Goal: Task Accomplishment & Management: Use online tool/utility

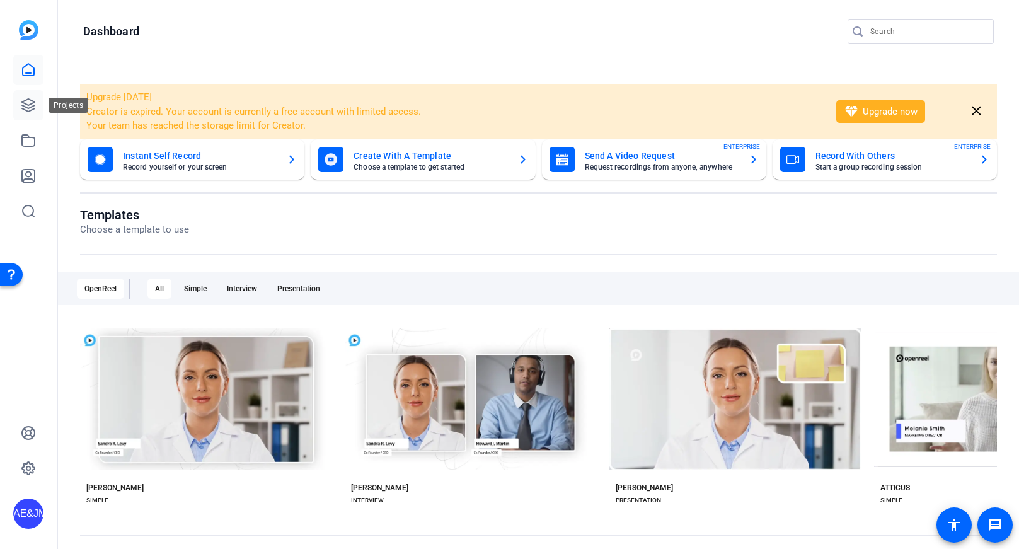
click at [23, 102] on icon at bounding box center [28, 105] width 13 height 13
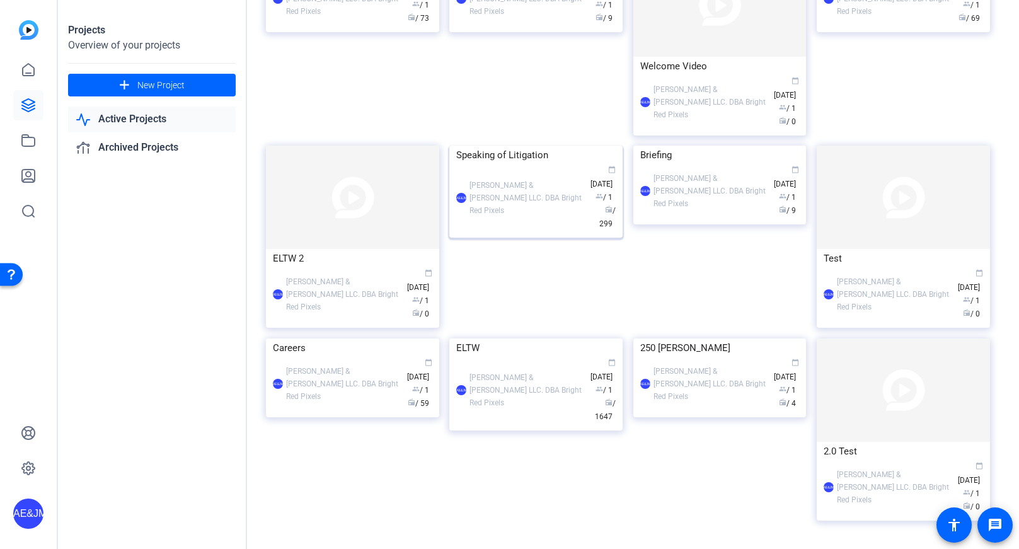
scroll to position [521, 0]
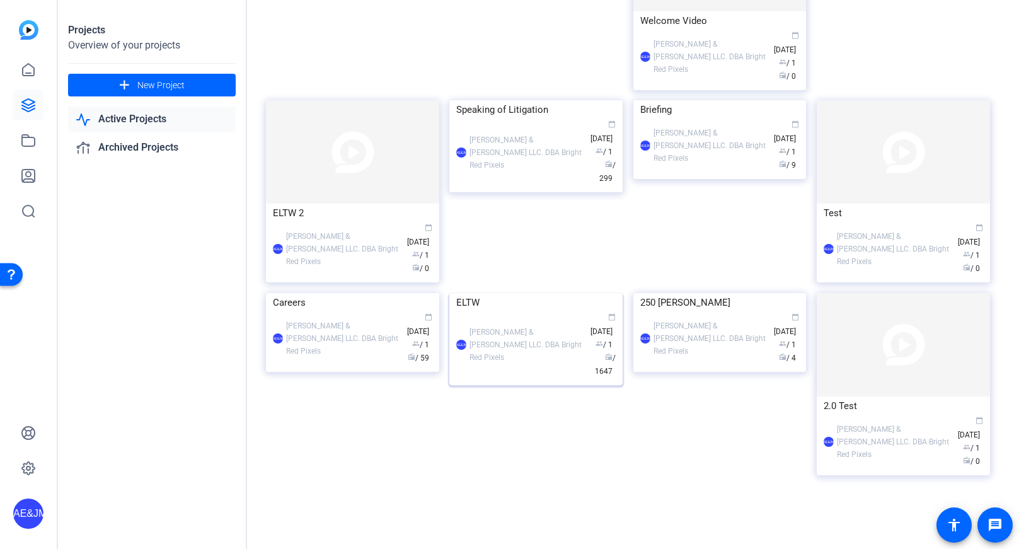
click at [547, 373] on div "AE&JMLDBRP [PERSON_NAME] & [PERSON_NAME] LLC. DBA Bright Red Pixels calendar_to…" at bounding box center [535, 345] width 159 height 66
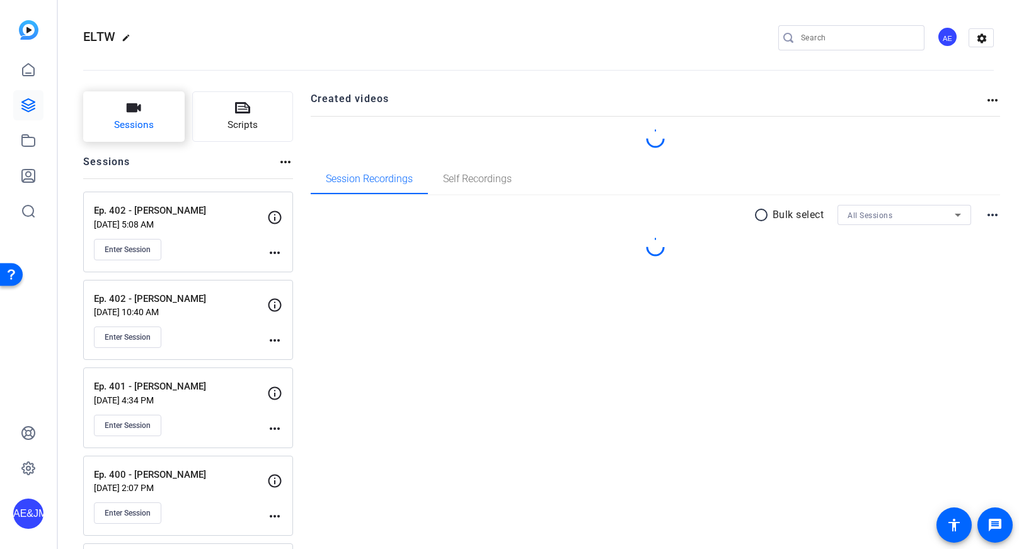
click at [137, 119] on span "Sessions" at bounding box center [134, 125] width 40 height 14
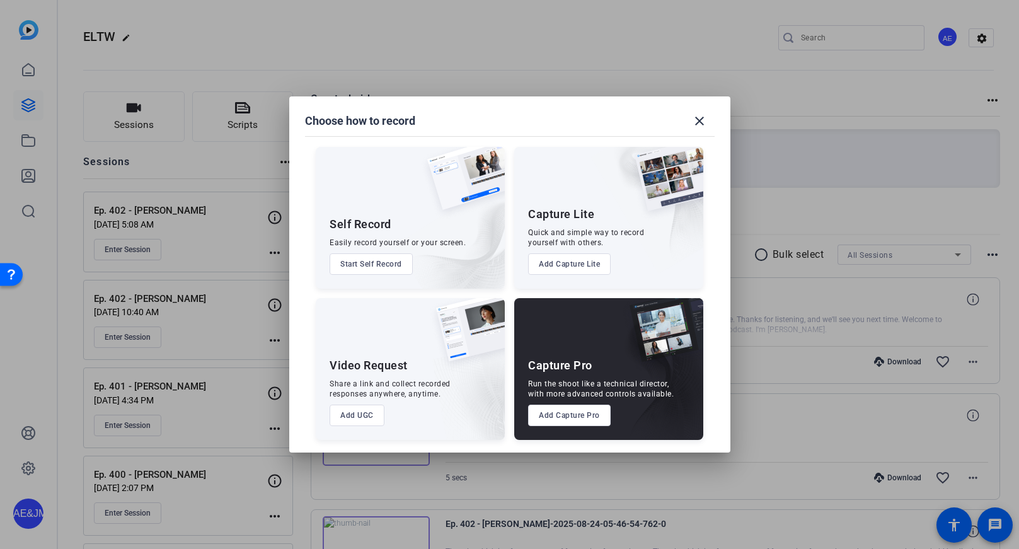
click at [578, 420] on button "Add Capture Pro" at bounding box center [569, 415] width 83 height 21
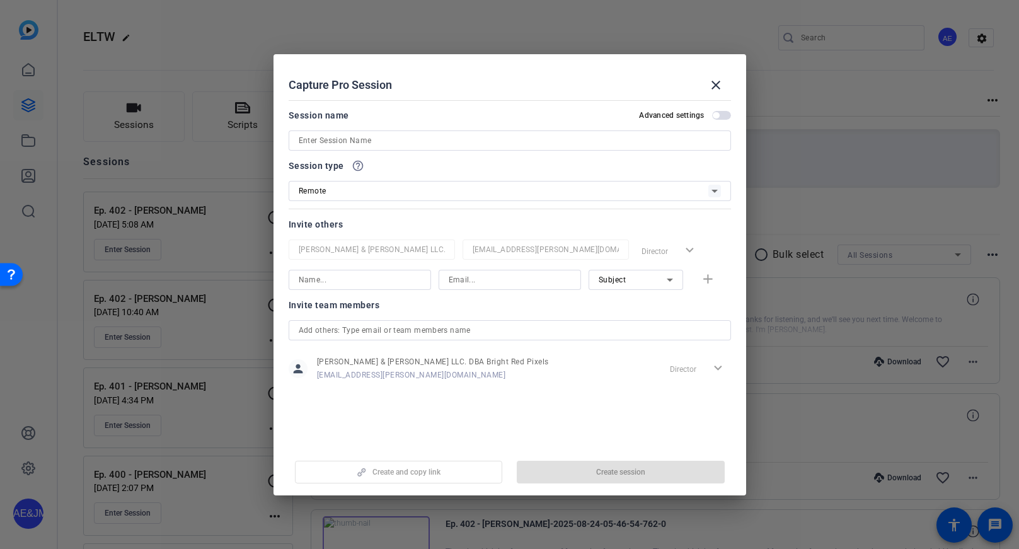
click at [325, 138] on input at bounding box center [510, 140] width 422 height 15
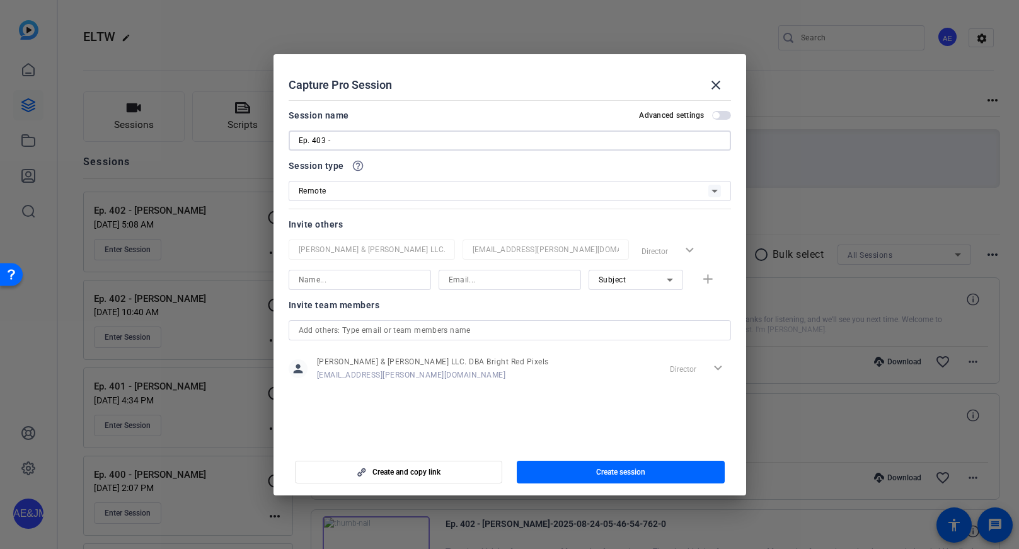
paste input "[PERSON_NAME] [PERSON_NAME]"
type input "Ep. 403 - [PERSON_NAME] [PERSON_NAME]"
click at [366, 272] on input at bounding box center [360, 279] width 122 height 15
type input "[PERSON_NAME]"
click at [513, 280] on input at bounding box center [510, 279] width 122 height 15
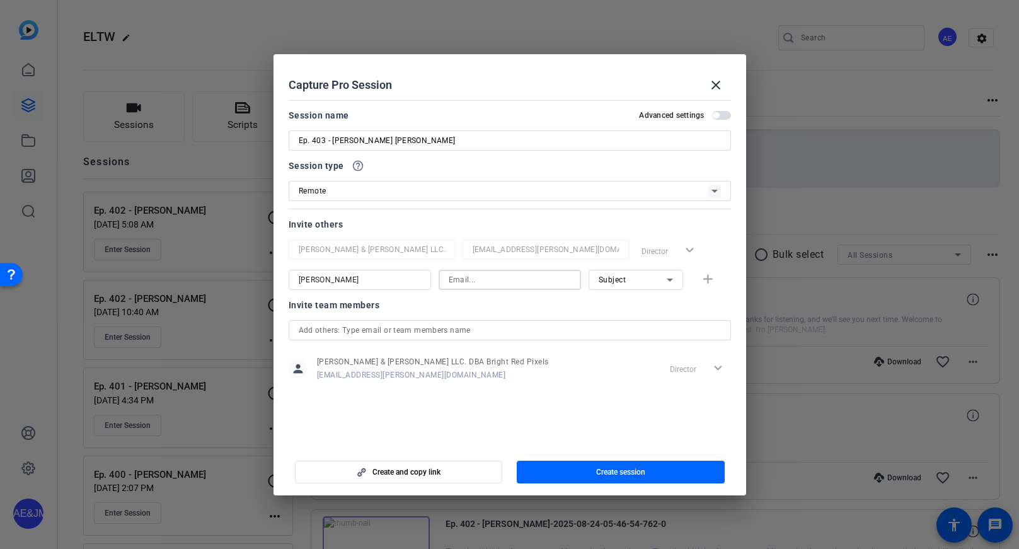
paste input "[EMAIL_ADDRESS][DOMAIN_NAME]"
type input "[EMAIL_ADDRESS][DOMAIN_NAME]"
click at [643, 280] on div "Subject" at bounding box center [633, 280] width 68 height 16
click at [627, 303] on span "Collaborator" at bounding box center [622, 305] width 46 height 15
click at [700, 278] on mat-icon "add" at bounding box center [708, 280] width 16 height 16
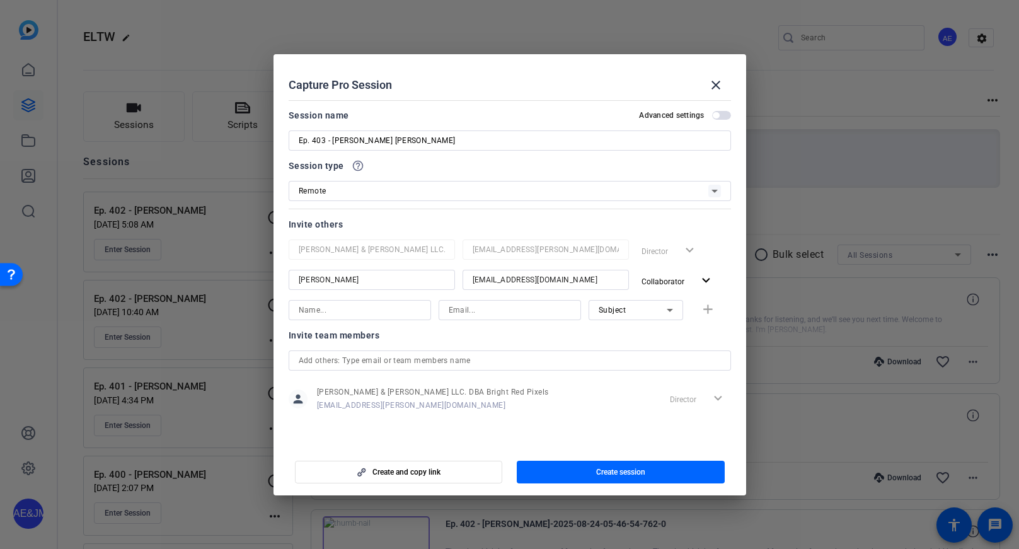
click at [400, 303] on input at bounding box center [360, 310] width 122 height 15
type input "[PERSON_NAME]"
click at [509, 309] on input at bounding box center [510, 310] width 122 height 15
paste input "[PERSON_NAME][EMAIL_ADDRESS][DOMAIN_NAME]"
type input "[PERSON_NAME][EMAIL_ADDRESS][DOMAIN_NAME]"
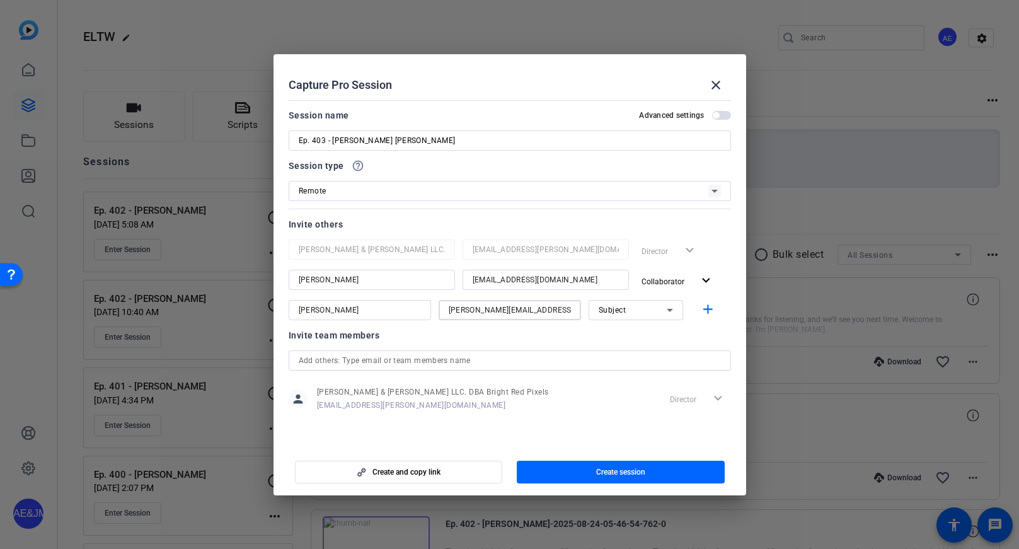
click at [659, 312] on div "Subject" at bounding box center [633, 310] width 68 height 16
click at [623, 336] on span "Collaborator" at bounding box center [622, 335] width 46 height 15
click at [708, 309] on mat-icon "add" at bounding box center [708, 310] width 16 height 16
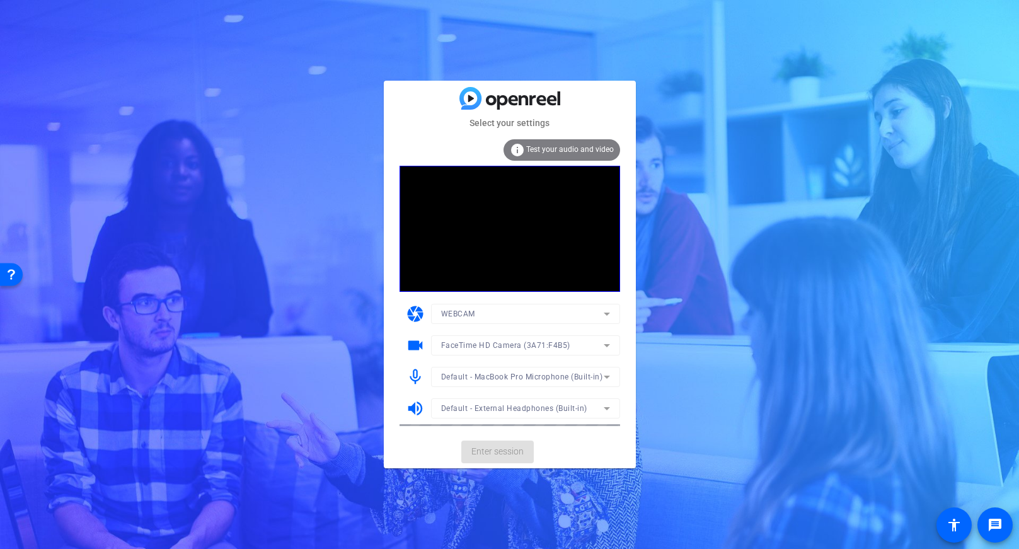
click at [489, 455] on mat-card-actions "Enter session" at bounding box center [510, 452] width 252 height 33
click at [489, 456] on span "Enter session" at bounding box center [498, 451] width 52 height 13
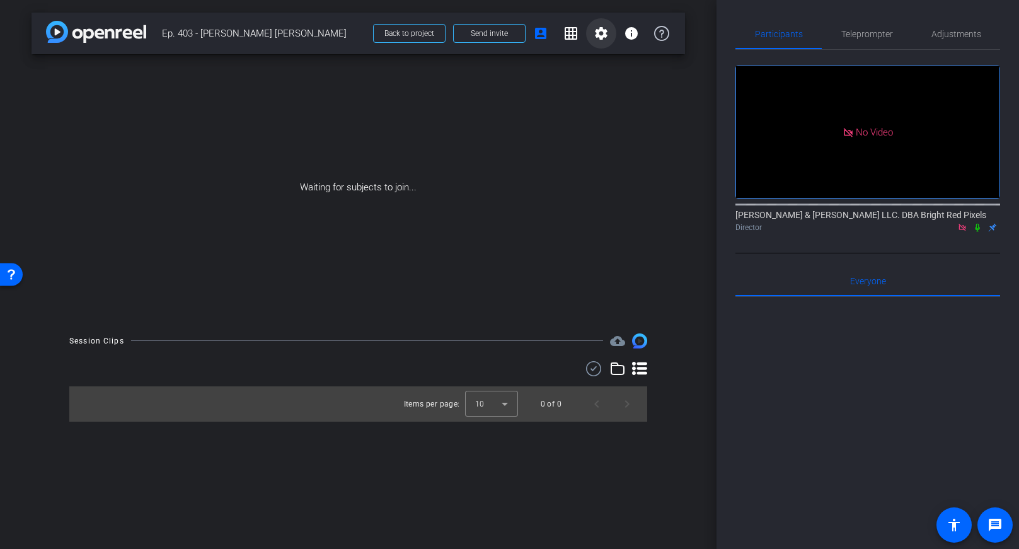
click at [597, 34] on mat-icon "settings" at bounding box center [601, 33] width 15 height 15
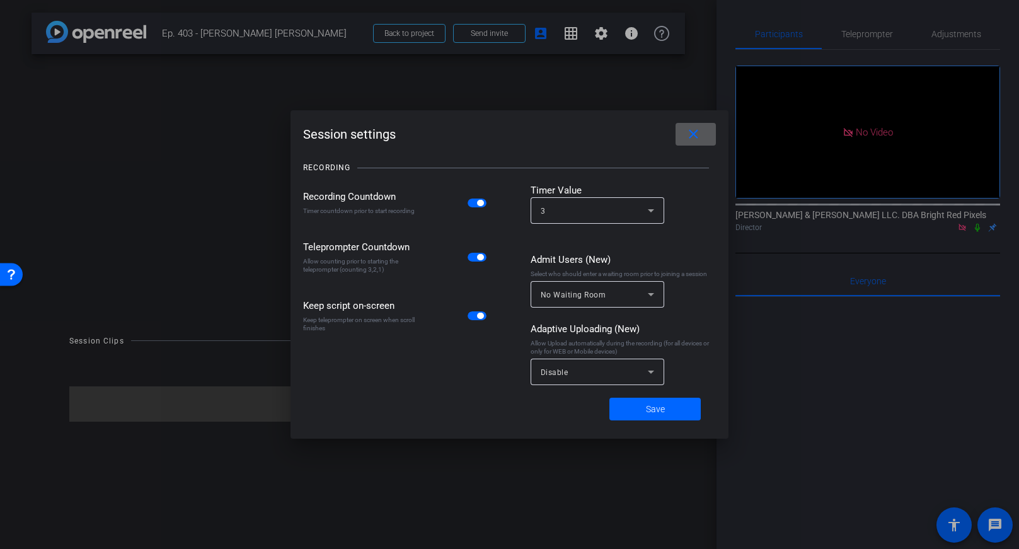
click at [475, 206] on span "button" at bounding box center [477, 203] width 19 height 9
click at [583, 368] on div "Disable" at bounding box center [594, 372] width 107 height 16
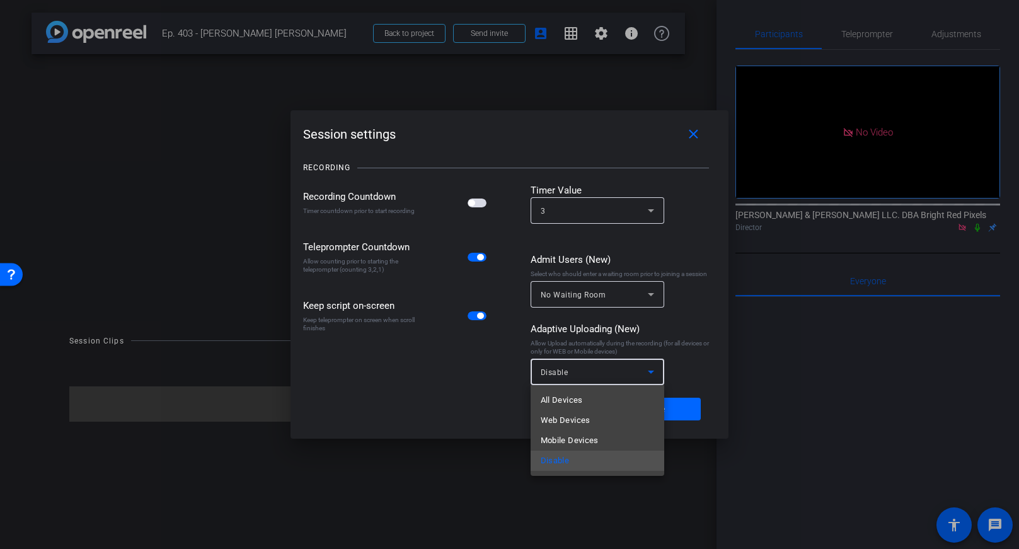
drag, startPoint x: 579, startPoint y: 400, endPoint x: 589, endPoint y: 402, distance: 10.4
click at [579, 400] on span "All Devices" at bounding box center [562, 400] width 42 height 15
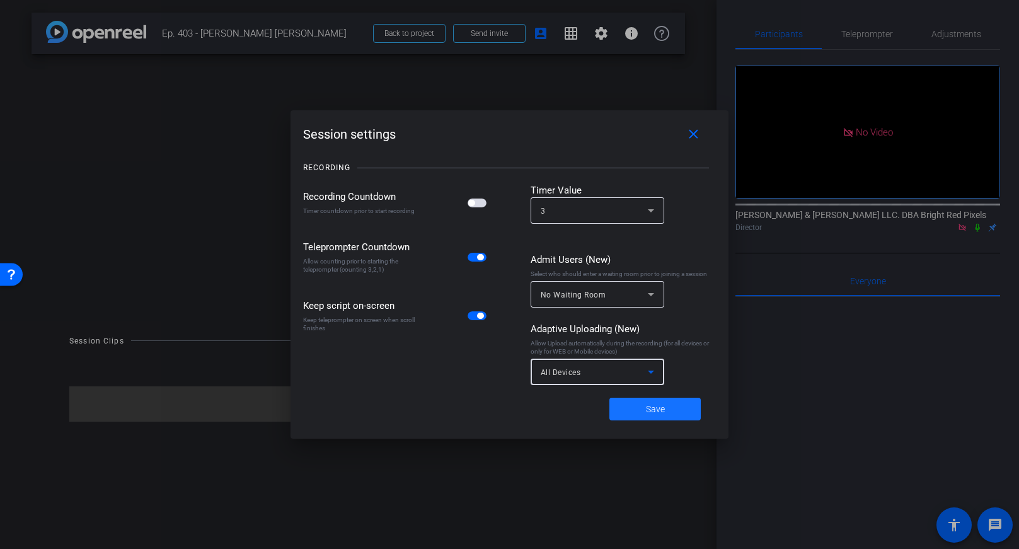
drag, startPoint x: 637, startPoint y: 411, endPoint x: 477, endPoint y: 141, distance: 313.4
click at [636, 412] on span at bounding box center [655, 409] width 91 height 30
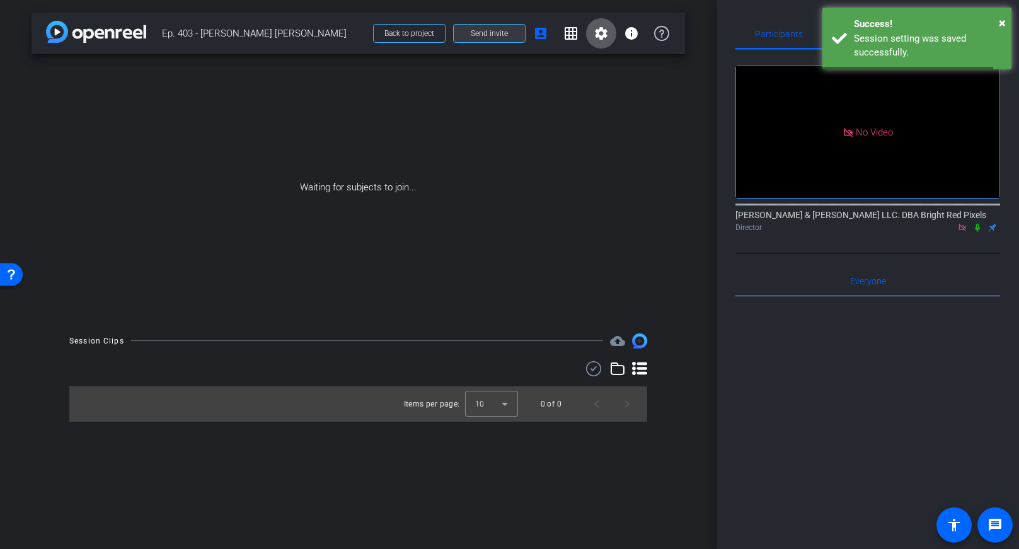
click at [499, 32] on span "Send invite" at bounding box center [489, 33] width 37 height 10
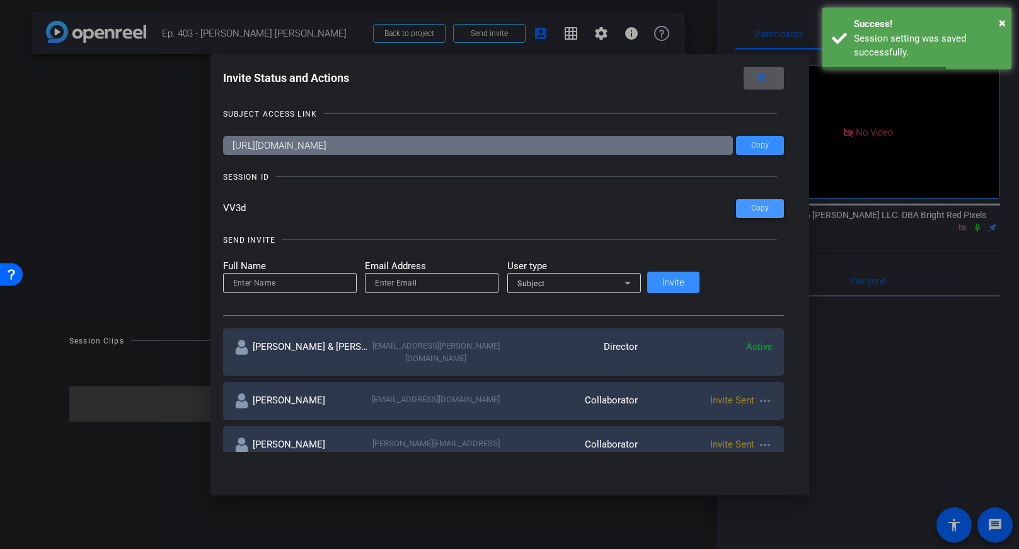
click at [751, 209] on span "Copy" at bounding box center [760, 208] width 18 height 9
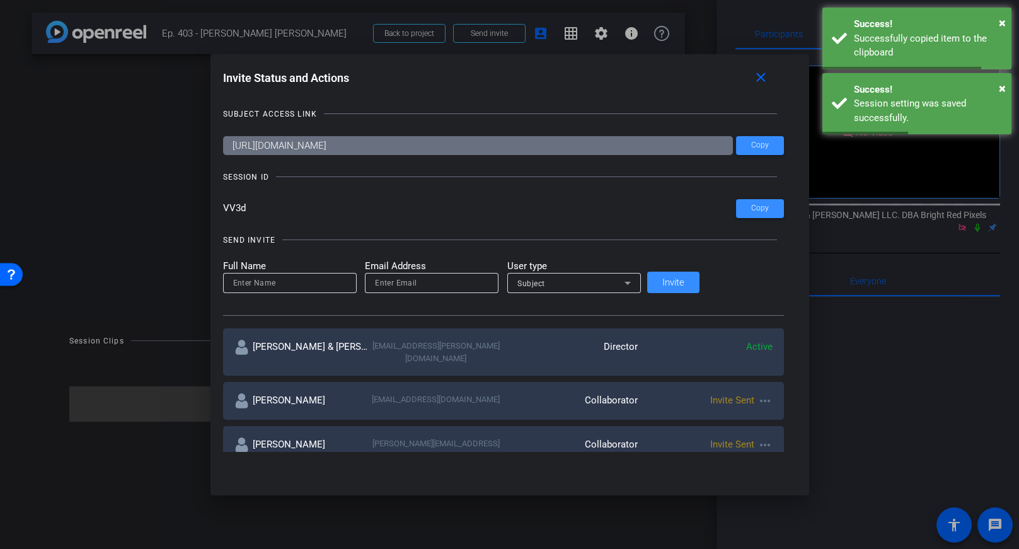
click at [421, 45] on div at bounding box center [509, 274] width 1019 height 549
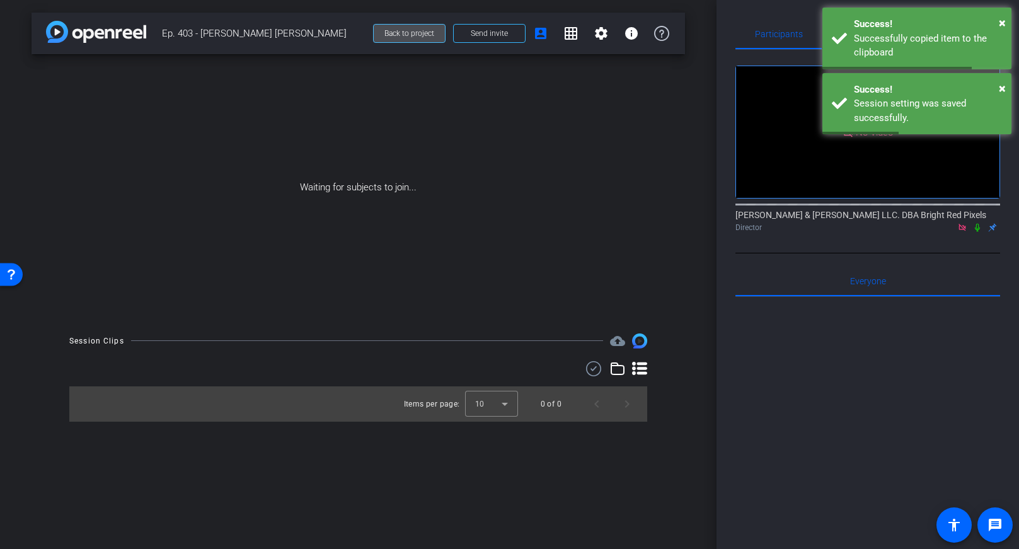
click at [417, 34] on span "Back to project" at bounding box center [410, 33] width 50 height 9
